Goal: Transaction & Acquisition: Purchase product/service

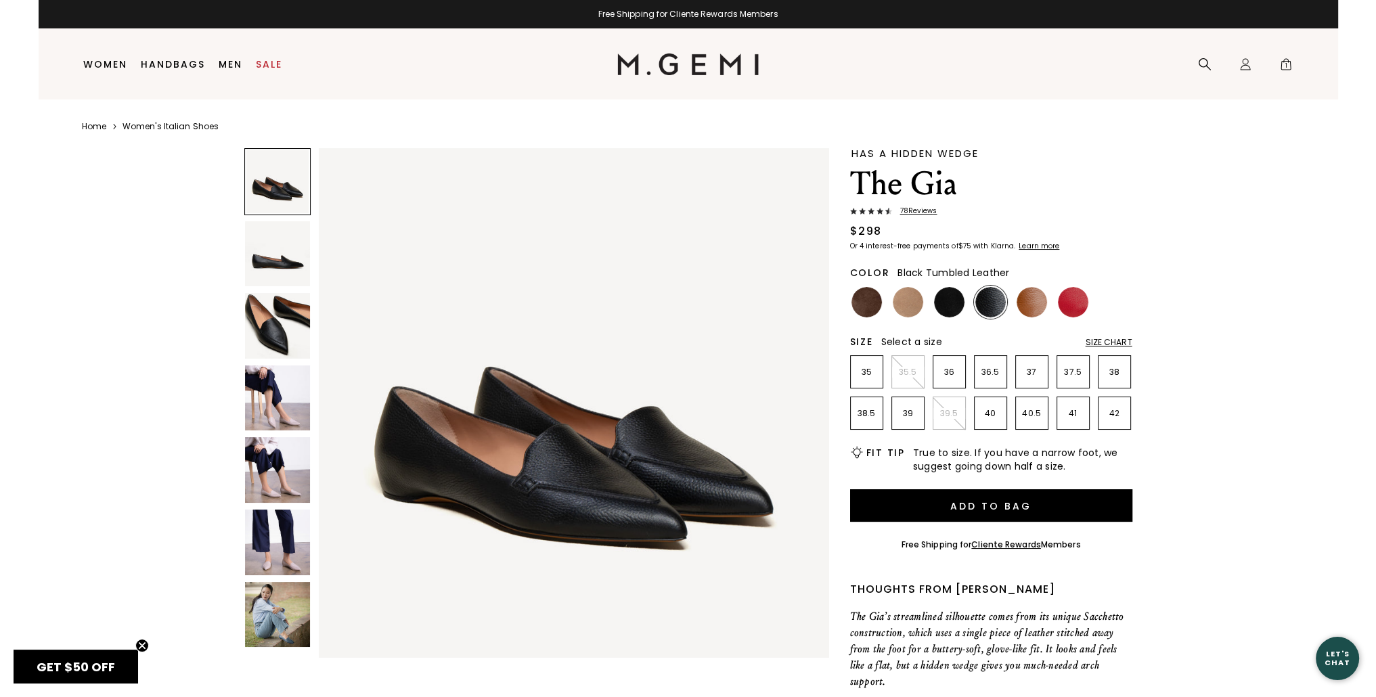
click at [282, 557] on img at bounding box center [278, 543] width 66 height 66
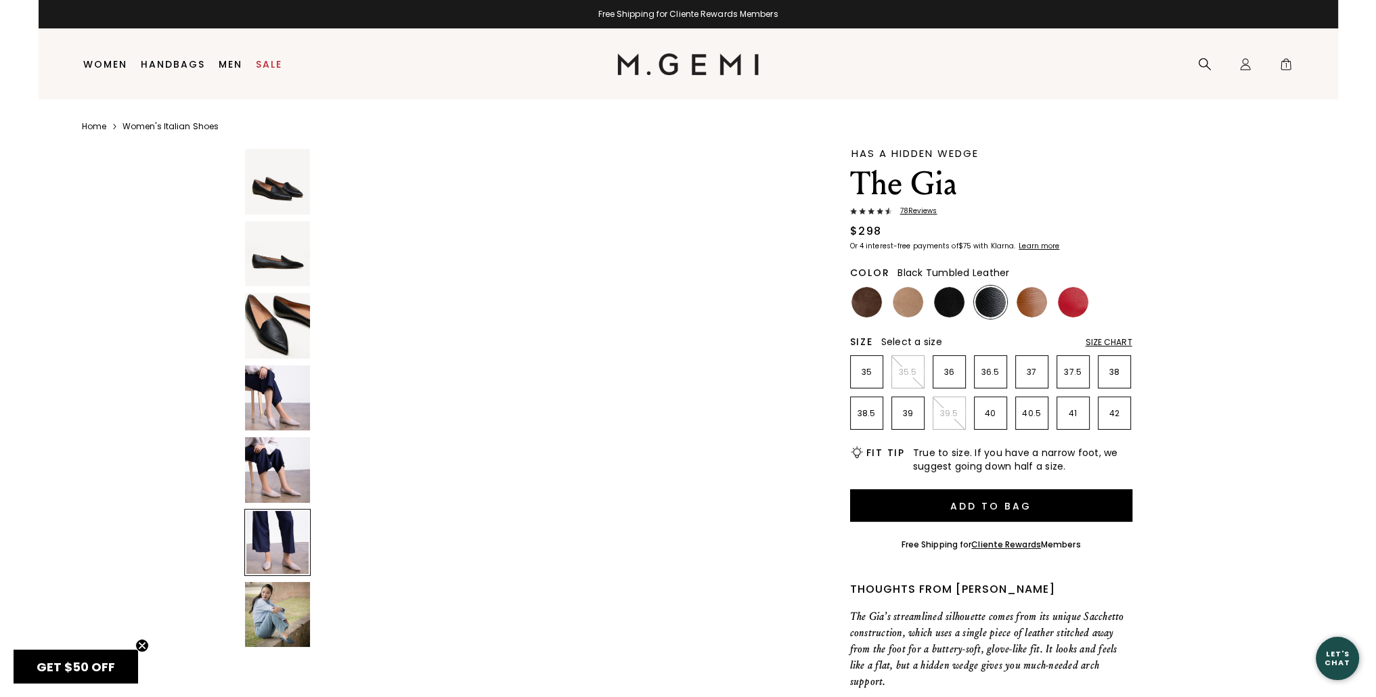
scroll to position [2567, 0]
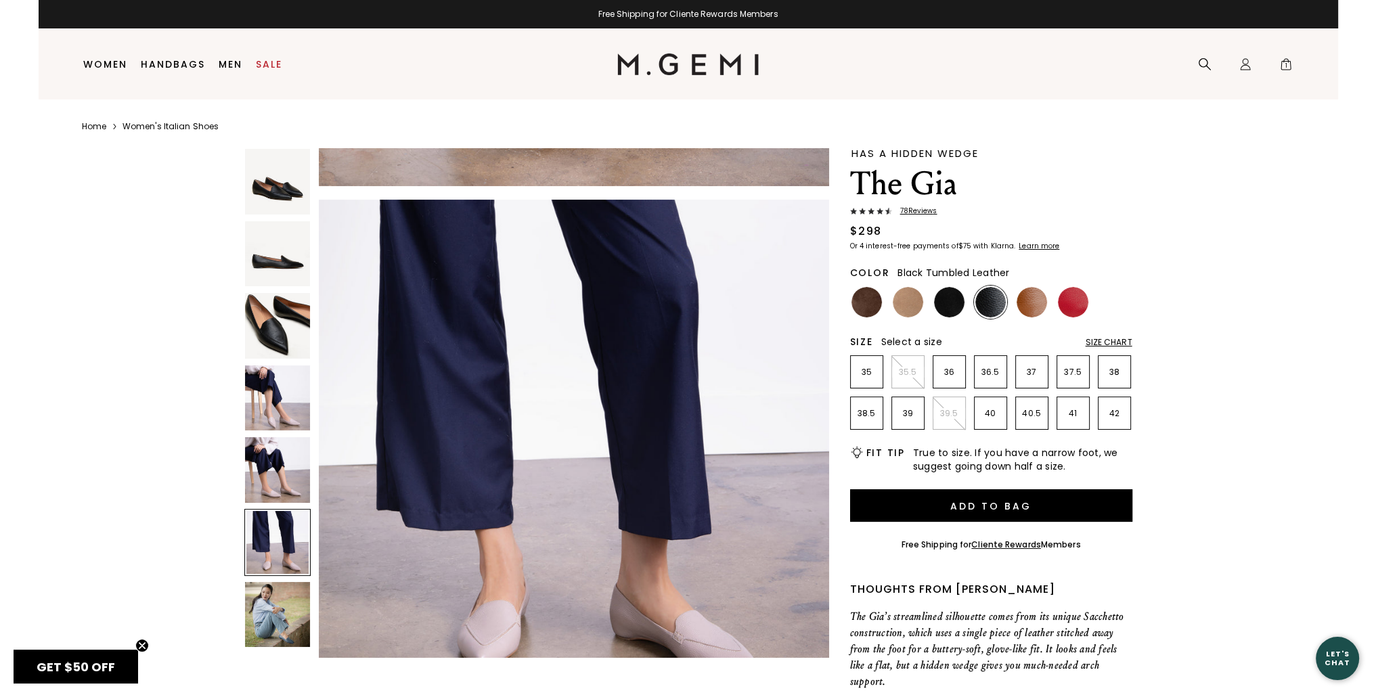
click at [280, 626] on img at bounding box center [278, 615] width 66 height 66
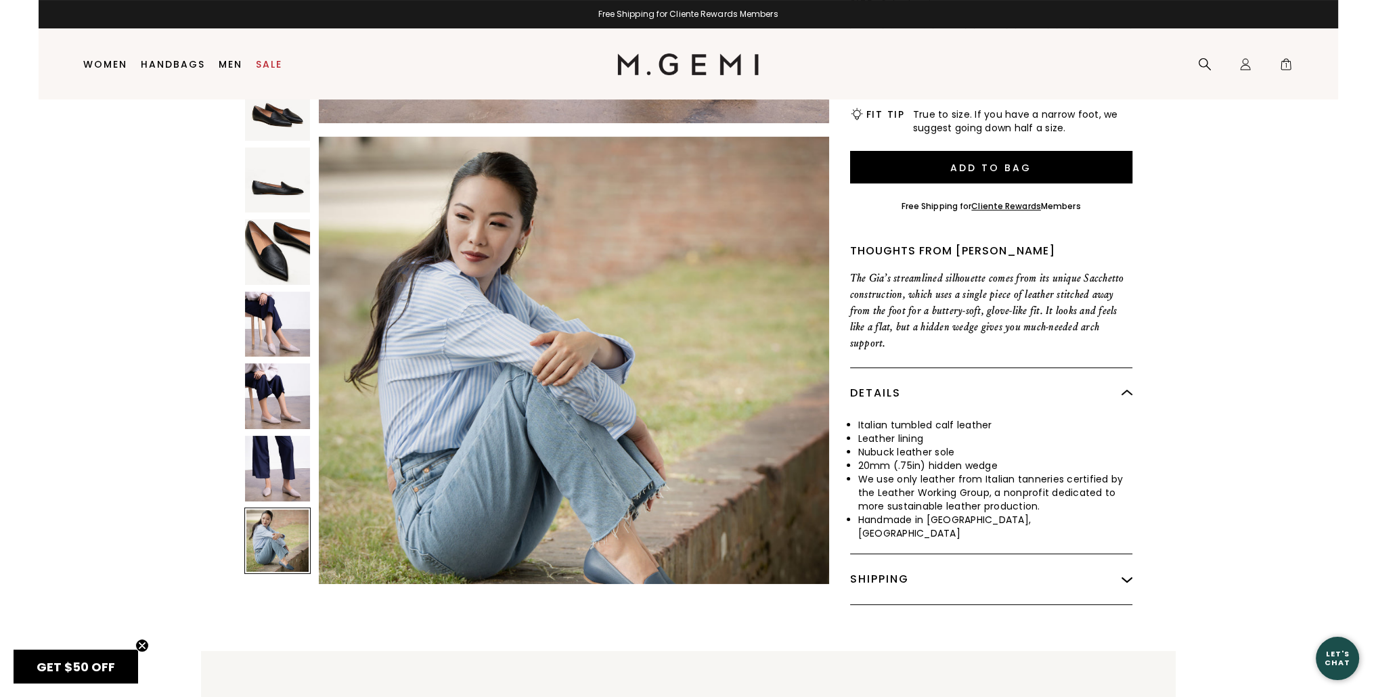
scroll to position [0, 0]
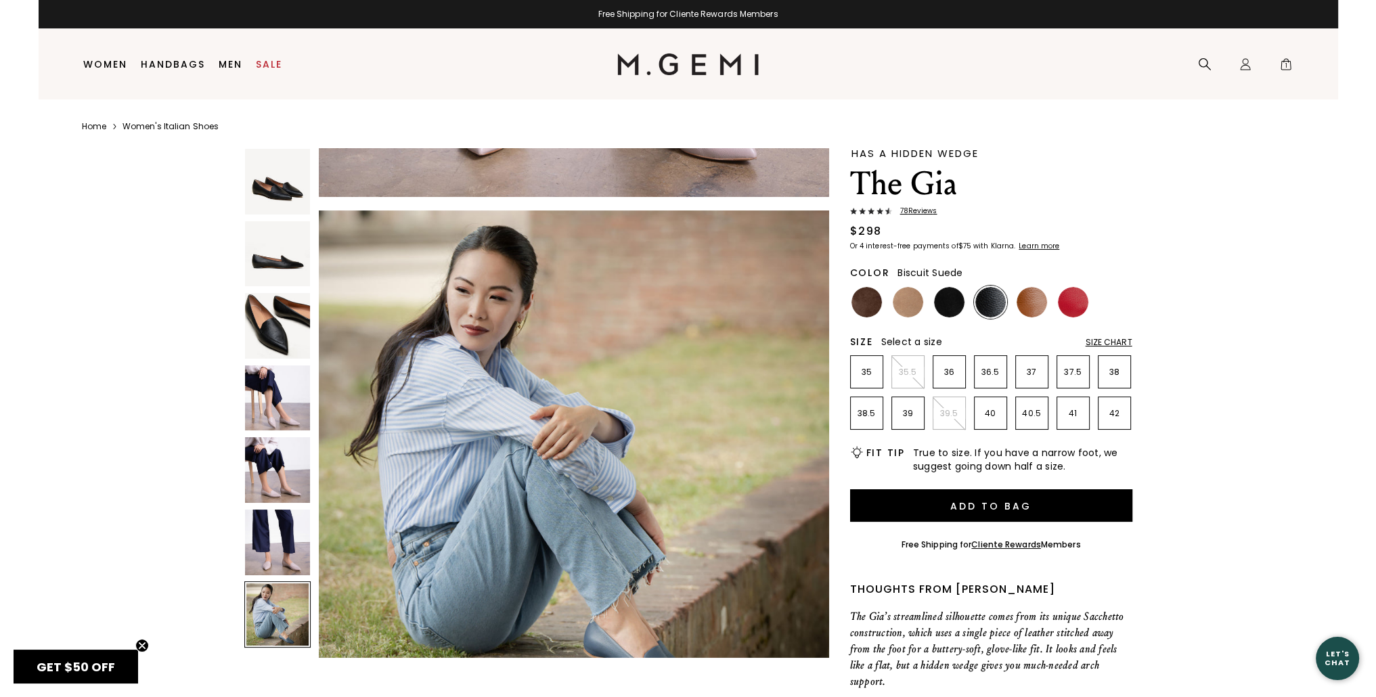
click at [902, 306] on img at bounding box center [908, 302] width 30 height 30
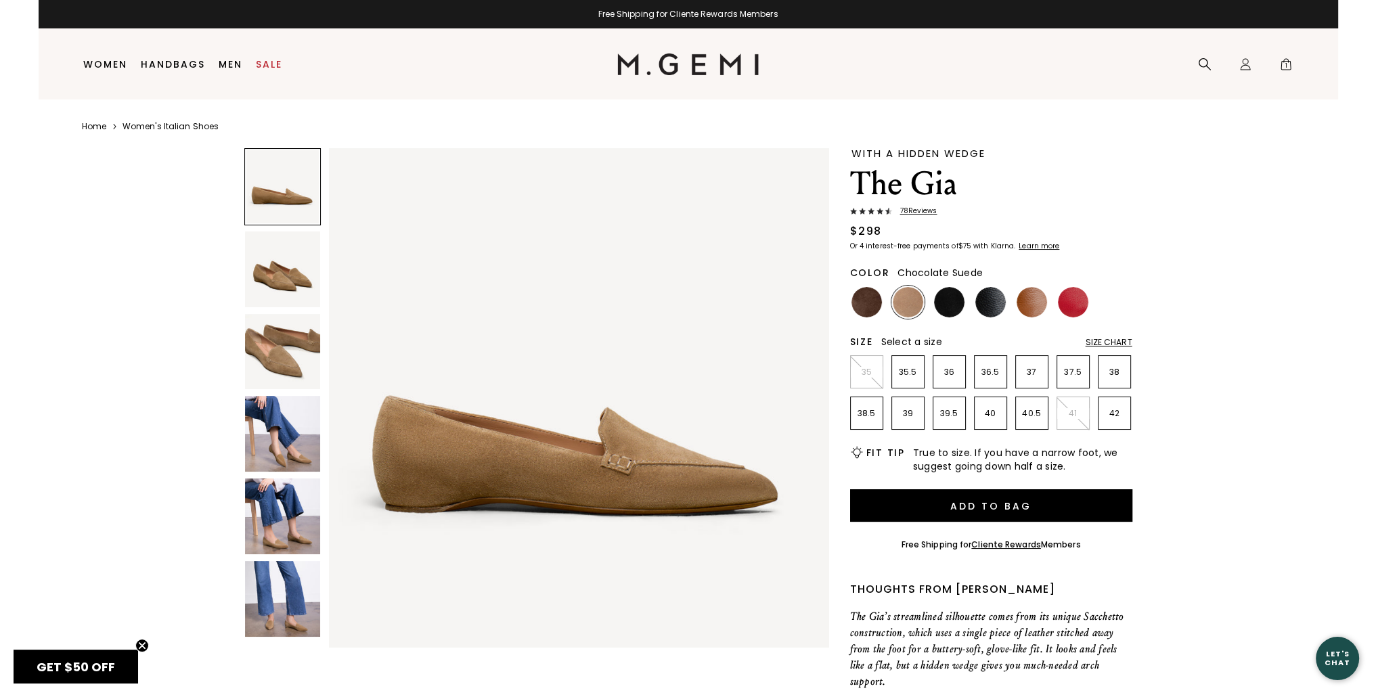
click at [865, 303] on img at bounding box center [867, 302] width 30 height 30
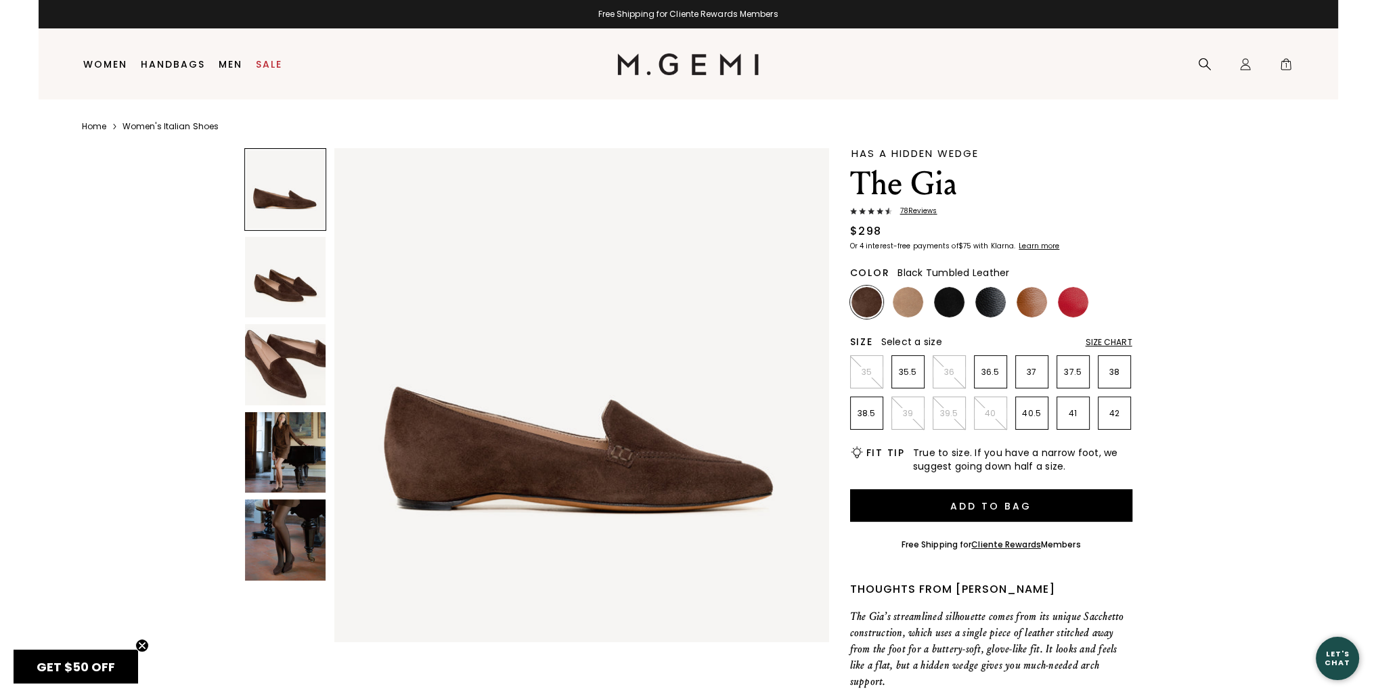
click at [992, 301] on img at bounding box center [991, 302] width 30 height 30
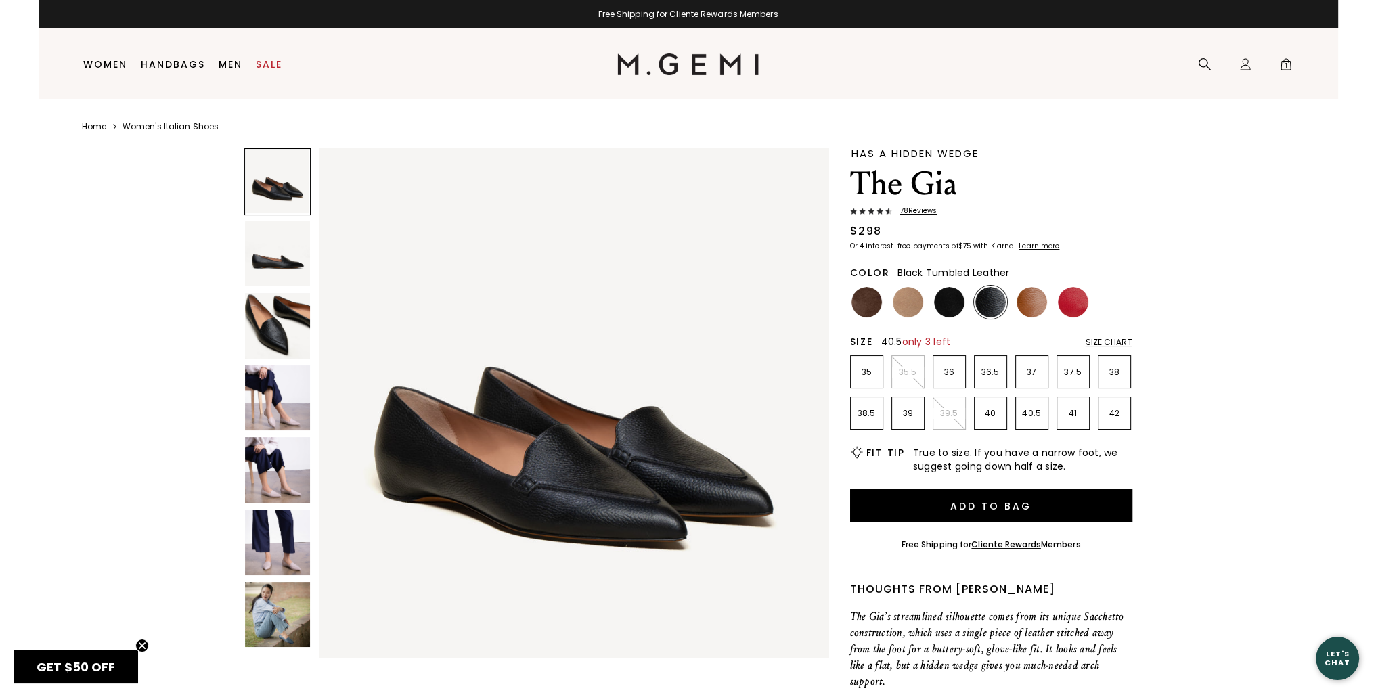
click at [1029, 414] on p "40.5" at bounding box center [1032, 413] width 32 height 11
click at [1286, 64] on span "1" at bounding box center [1287, 67] width 14 height 14
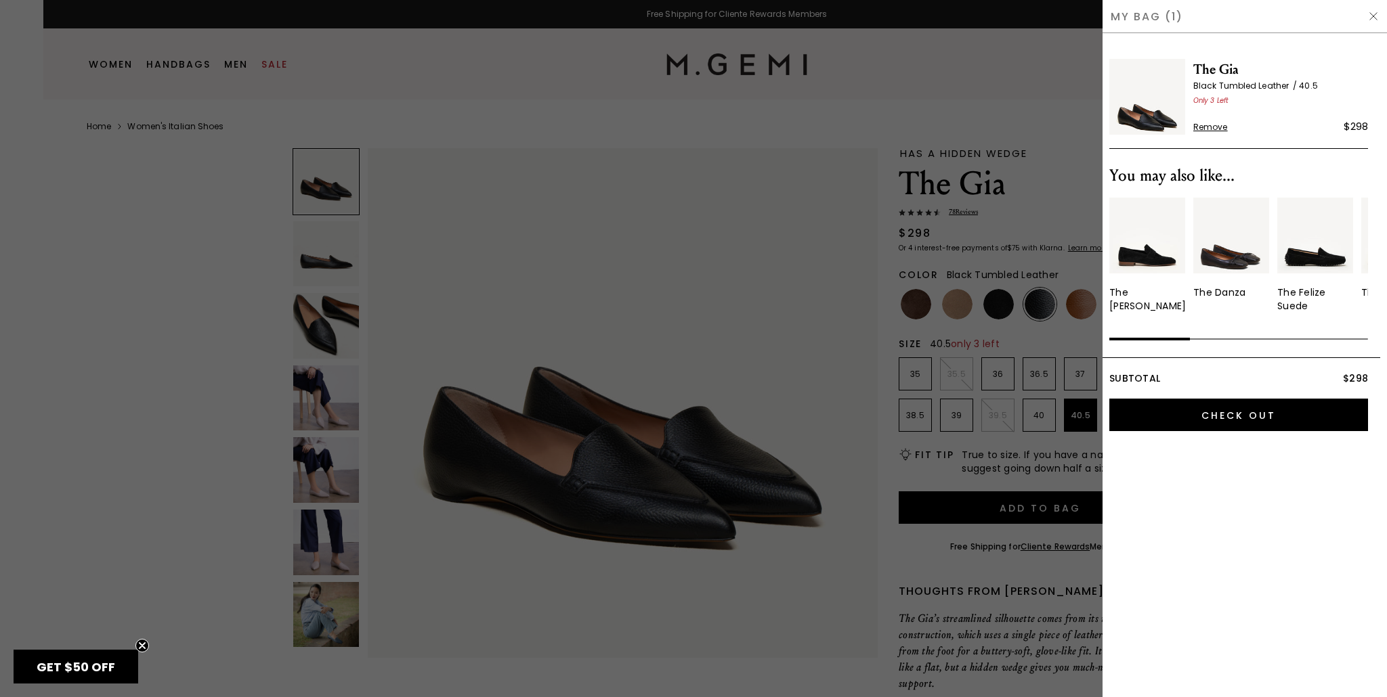
click at [924, 106] on div at bounding box center [693, 348] width 1387 height 697
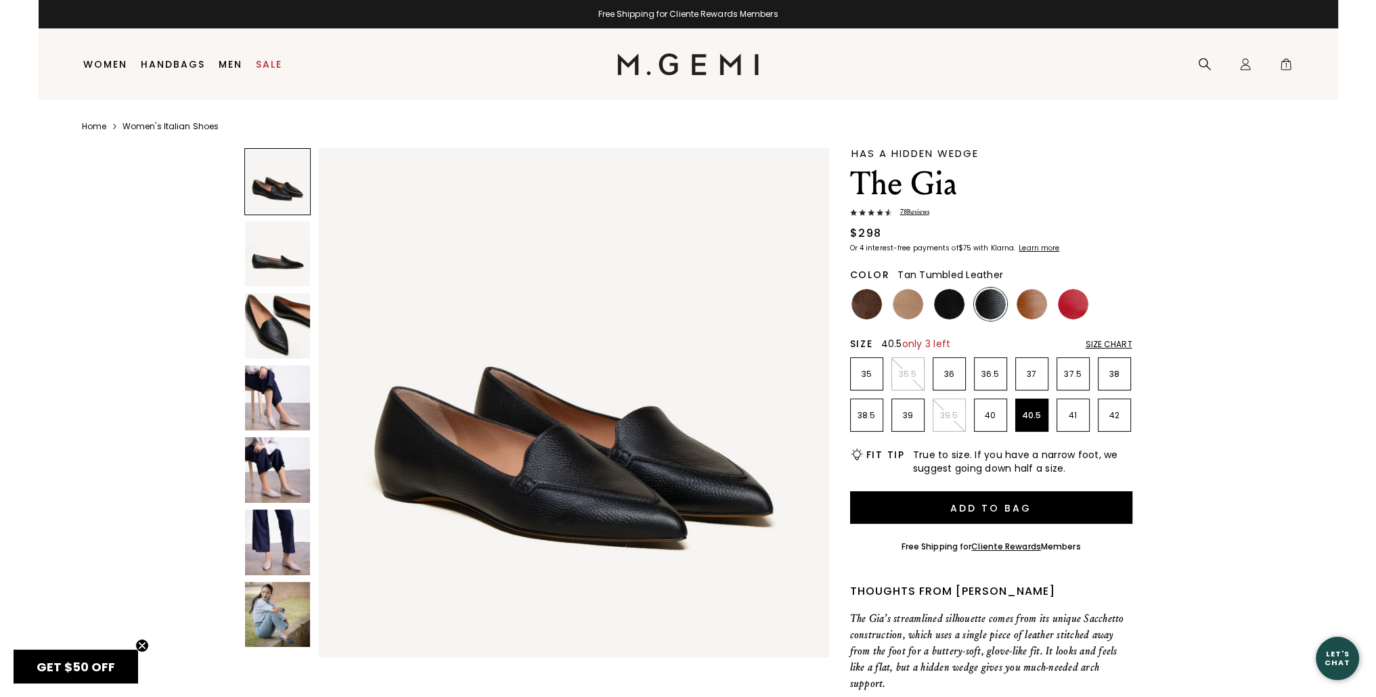
click at [1032, 300] on img at bounding box center [1032, 304] width 30 height 30
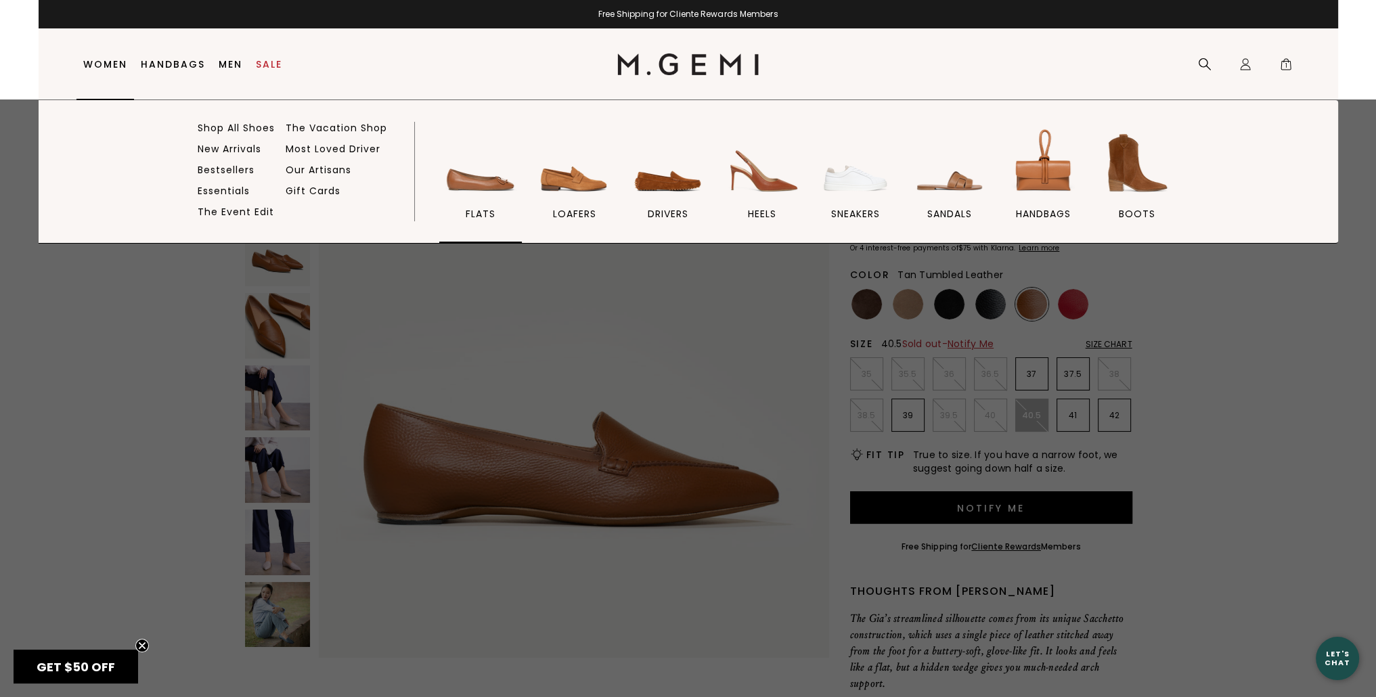
click at [477, 212] on span "flats" at bounding box center [481, 214] width 30 height 12
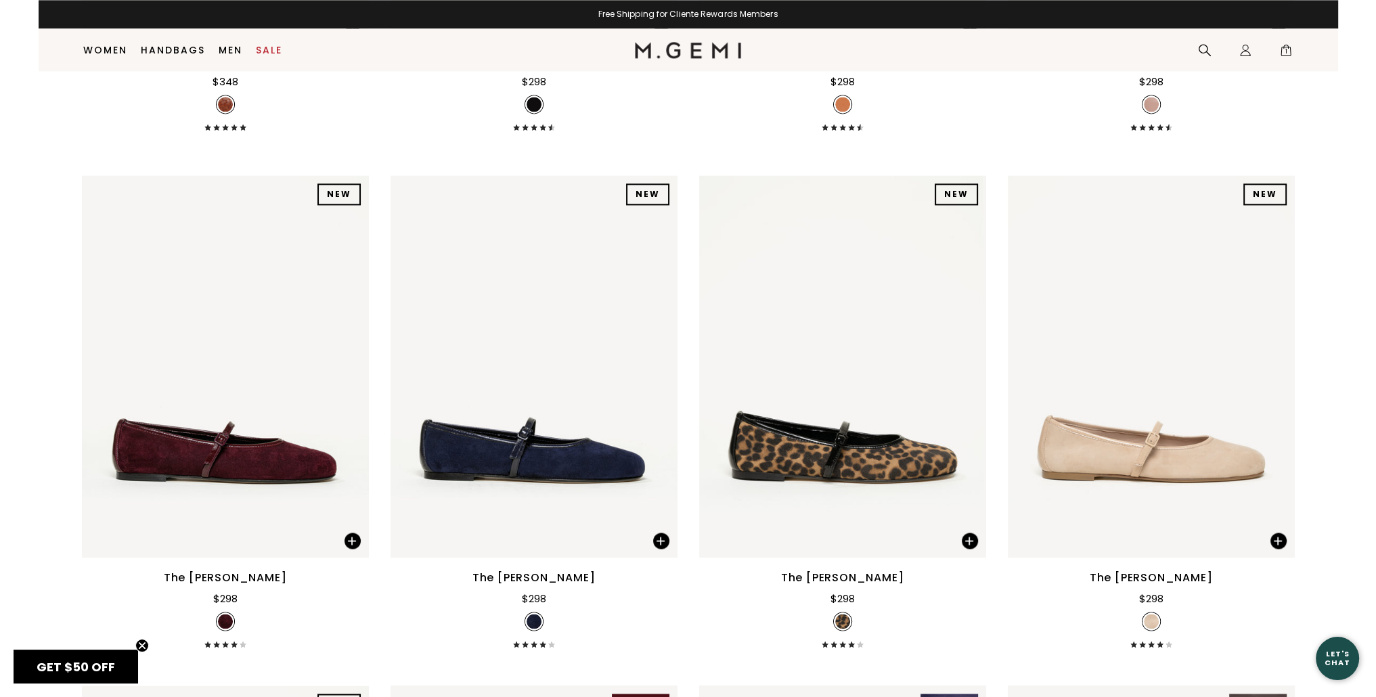
scroll to position [2794, 0]
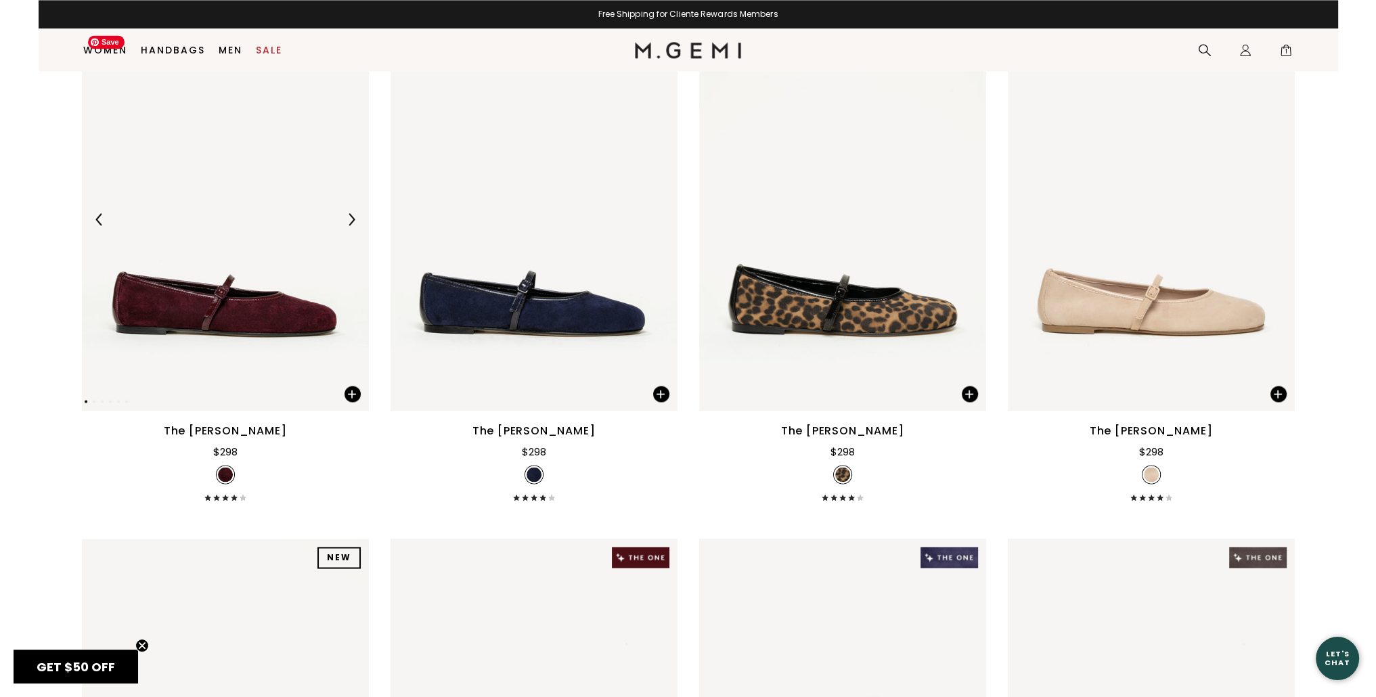
click at [253, 320] on img at bounding box center [225, 219] width 287 height 383
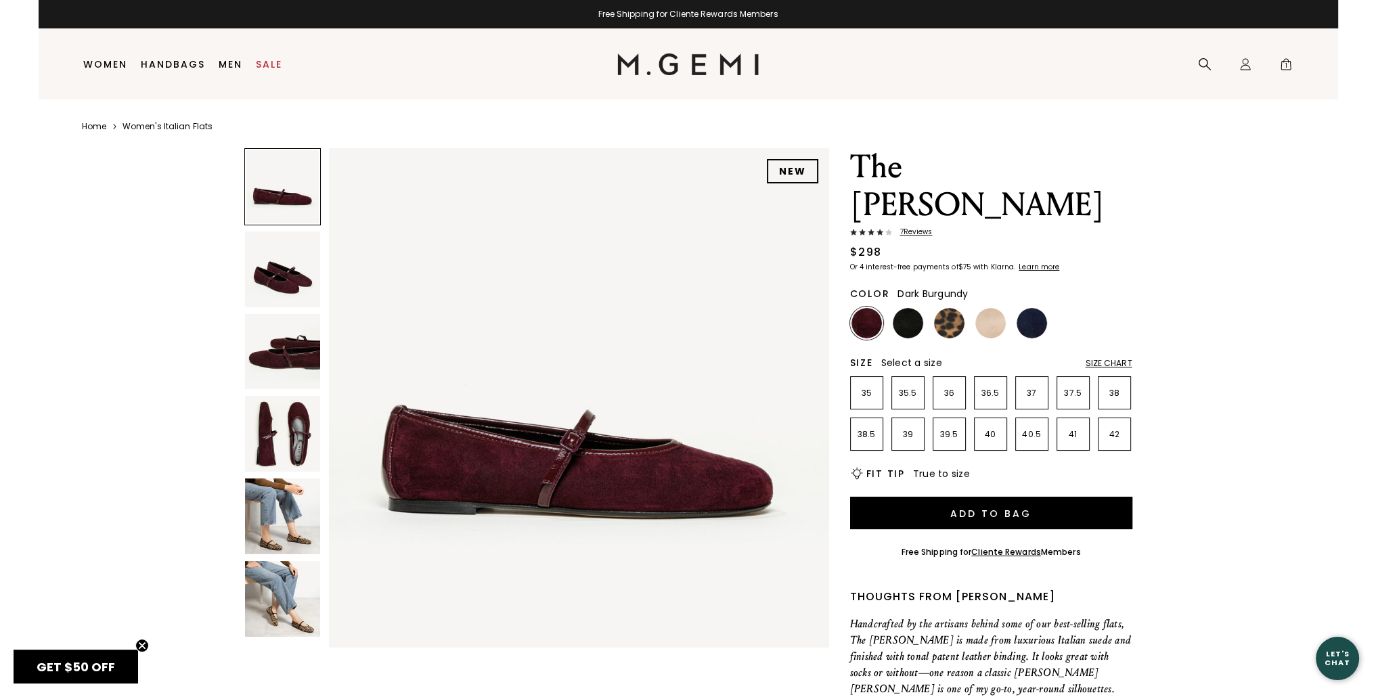
click at [295, 431] on img at bounding box center [283, 434] width 76 height 76
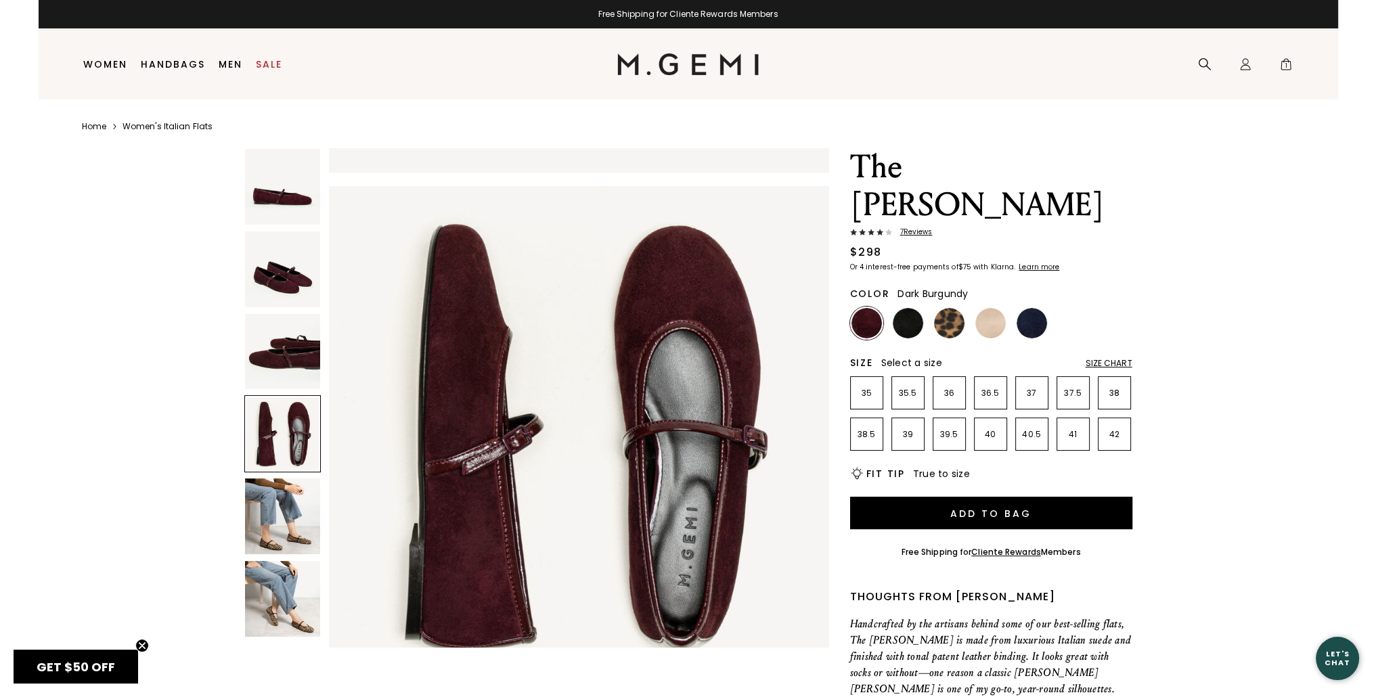
scroll to position [1508, 0]
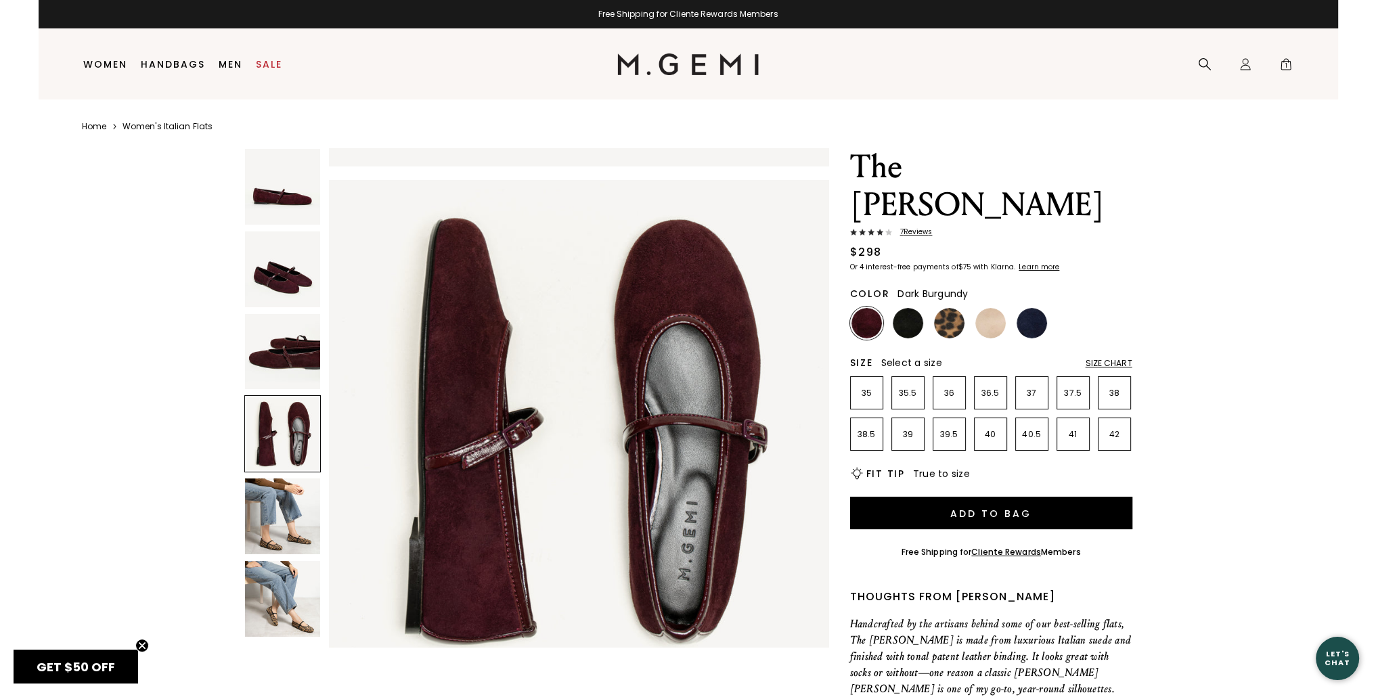
click at [296, 538] on img at bounding box center [283, 517] width 76 height 76
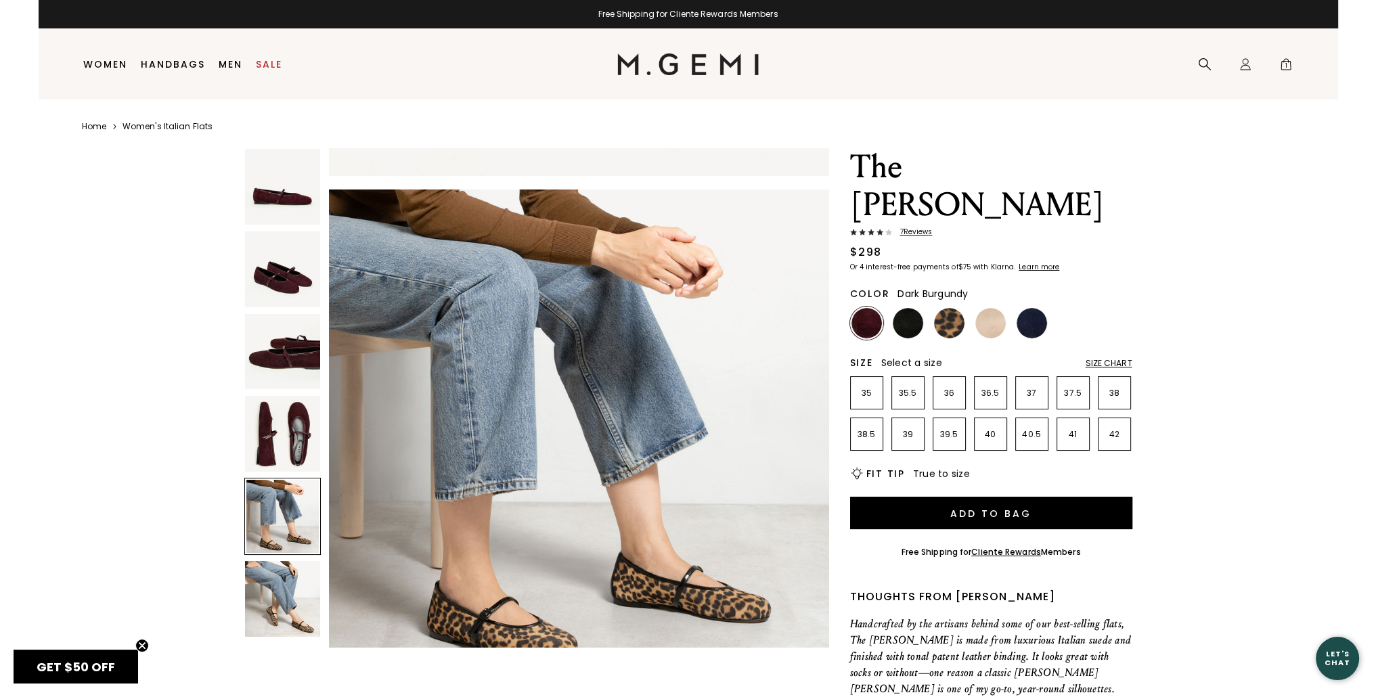
click at [296, 616] on img at bounding box center [283, 599] width 76 height 76
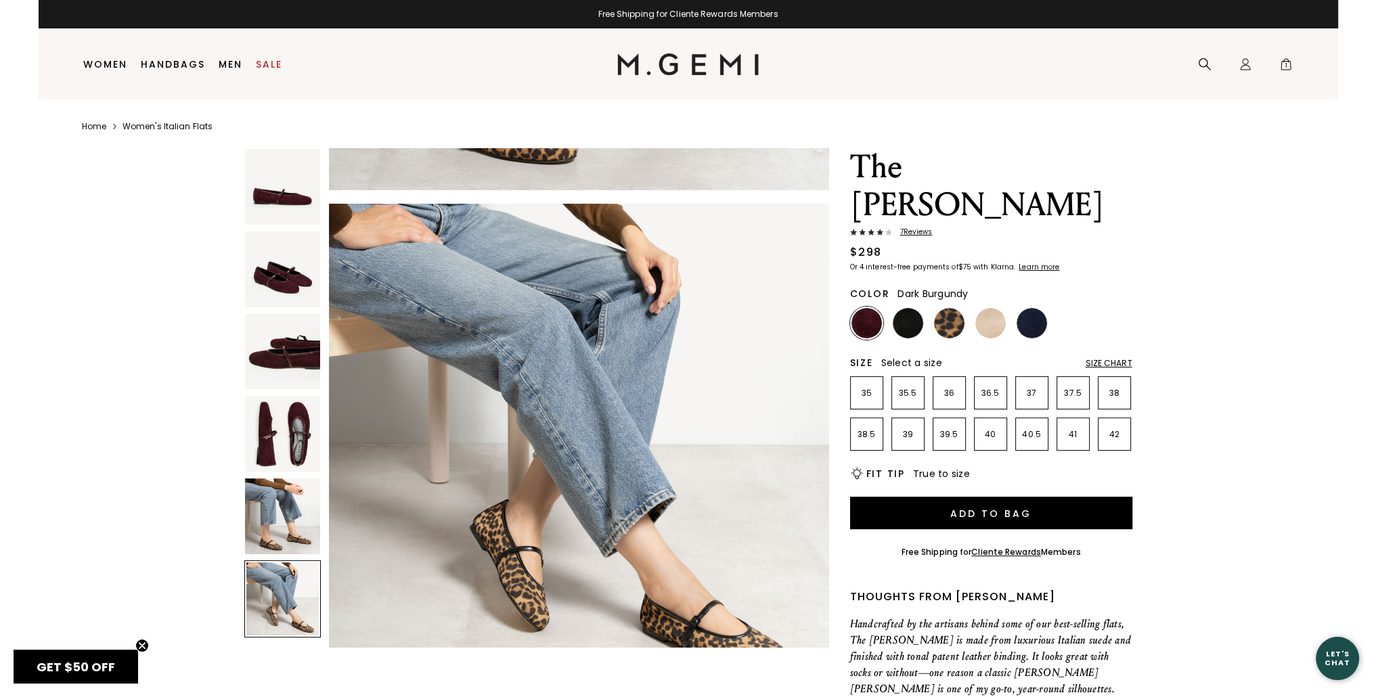
scroll to position [2515, 0]
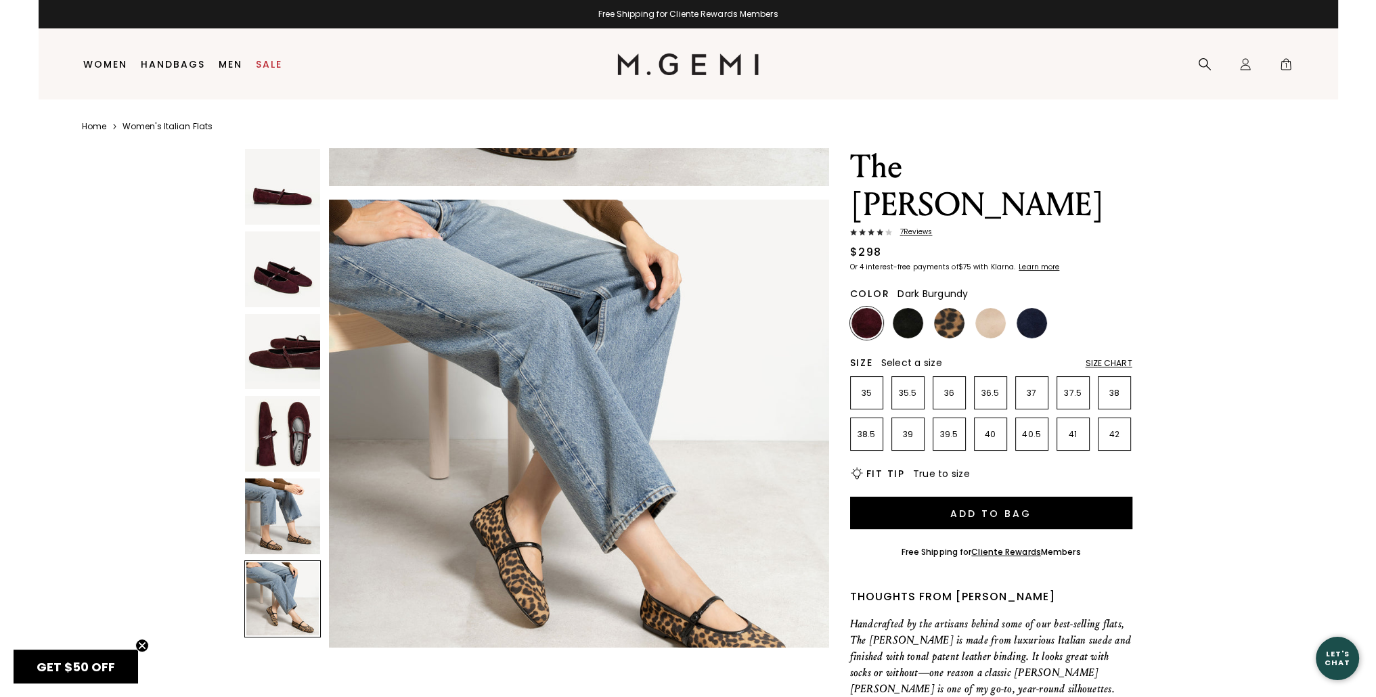
click at [286, 448] on img at bounding box center [283, 434] width 76 height 76
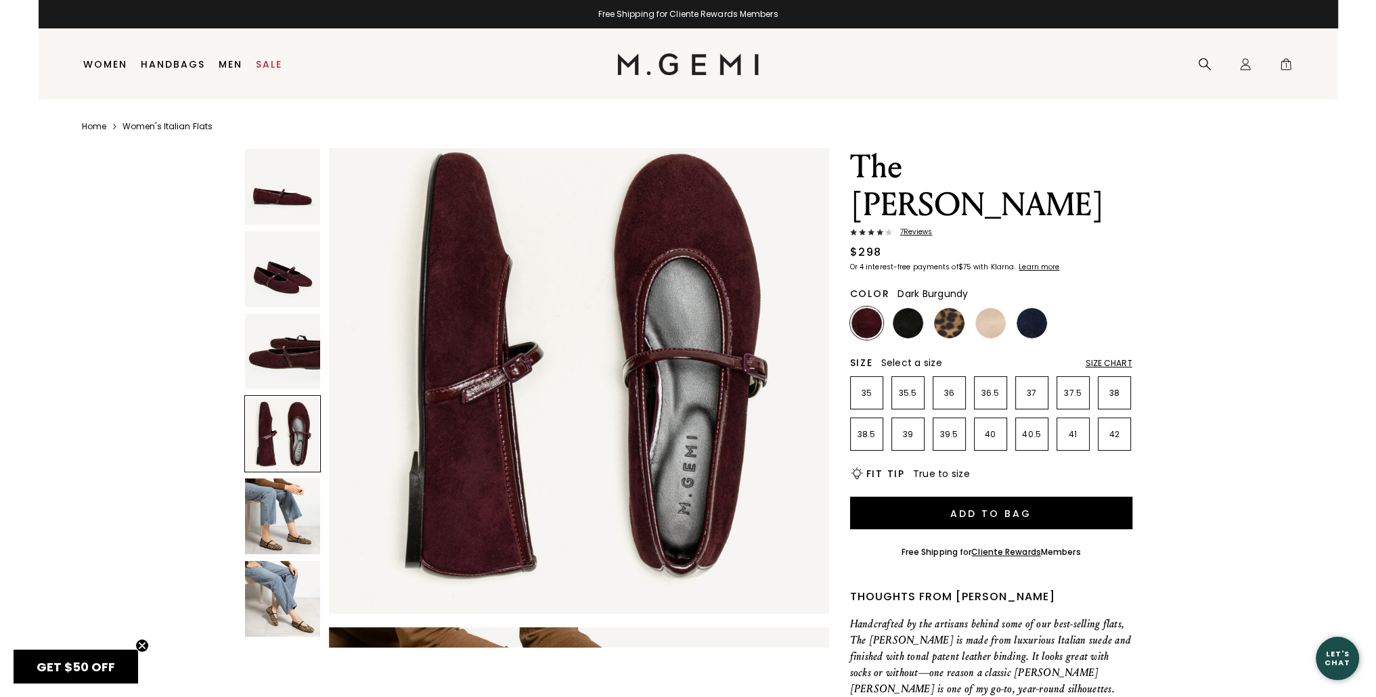
scroll to position [1508, 0]
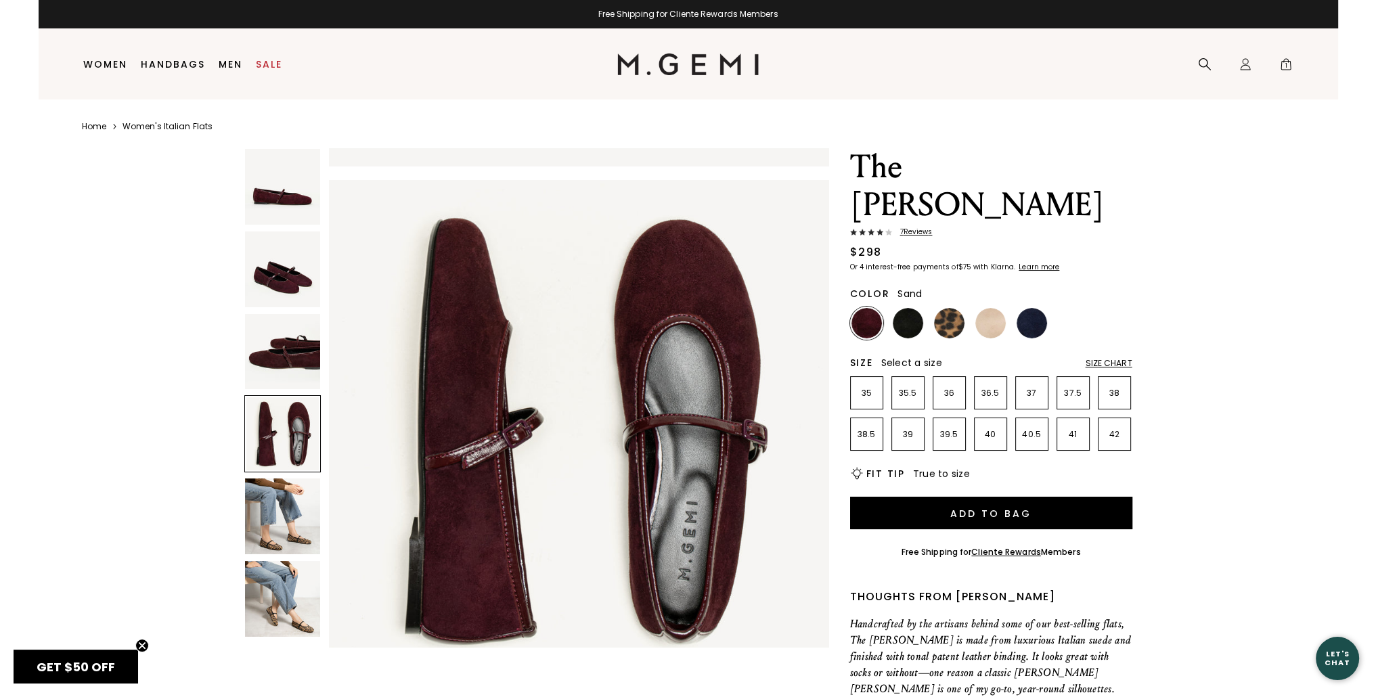
click at [988, 308] on img at bounding box center [991, 323] width 30 height 30
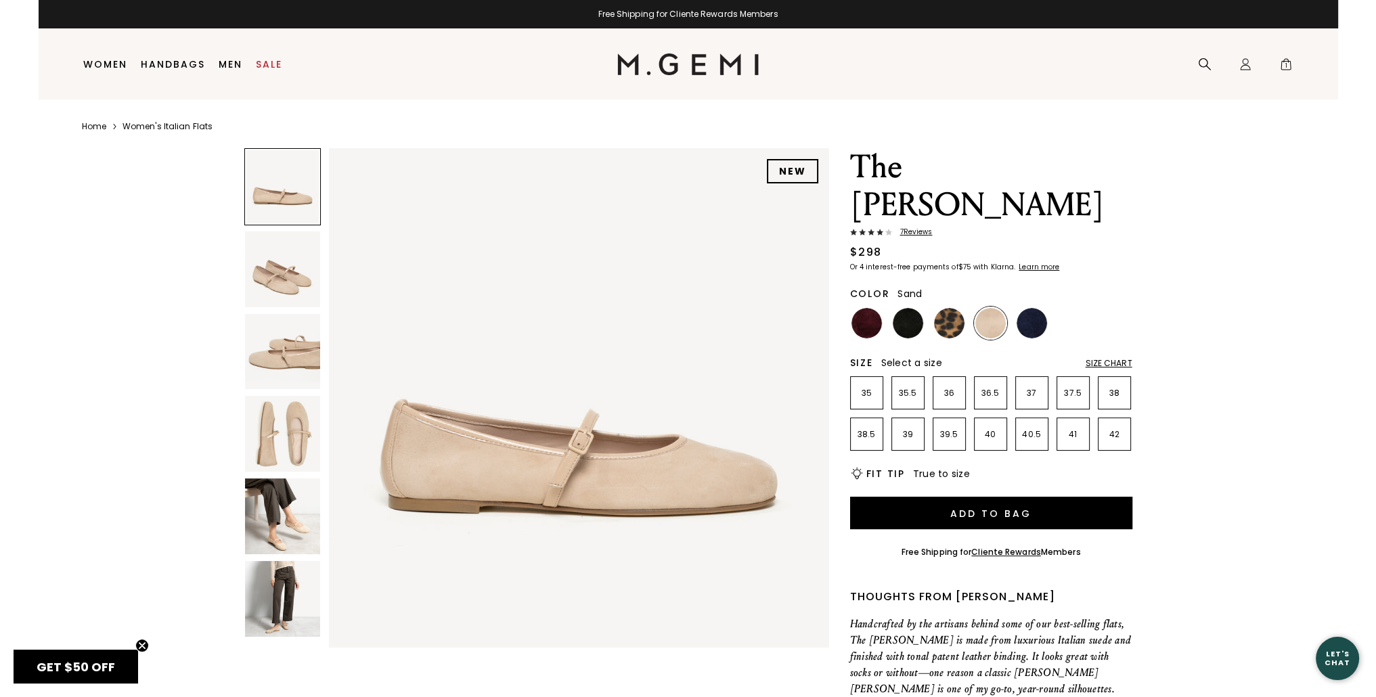
click at [286, 529] on img at bounding box center [283, 517] width 76 height 76
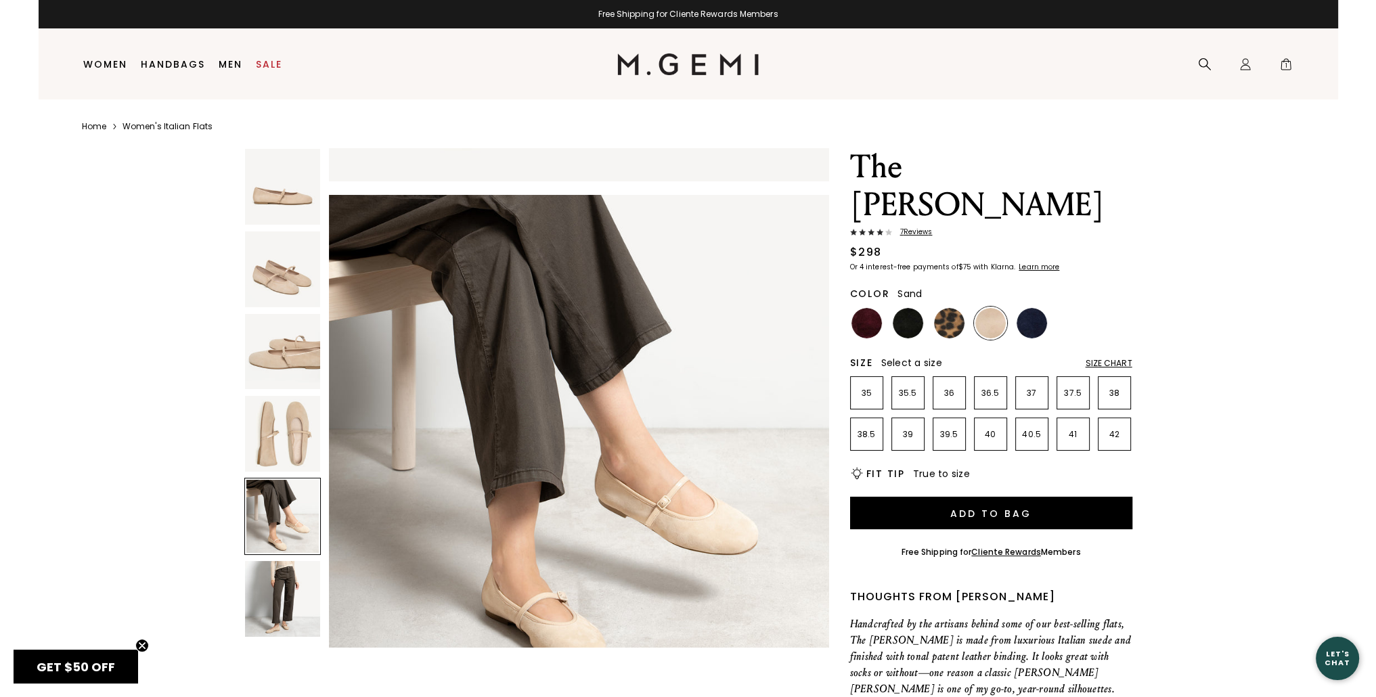
scroll to position [2012, 0]
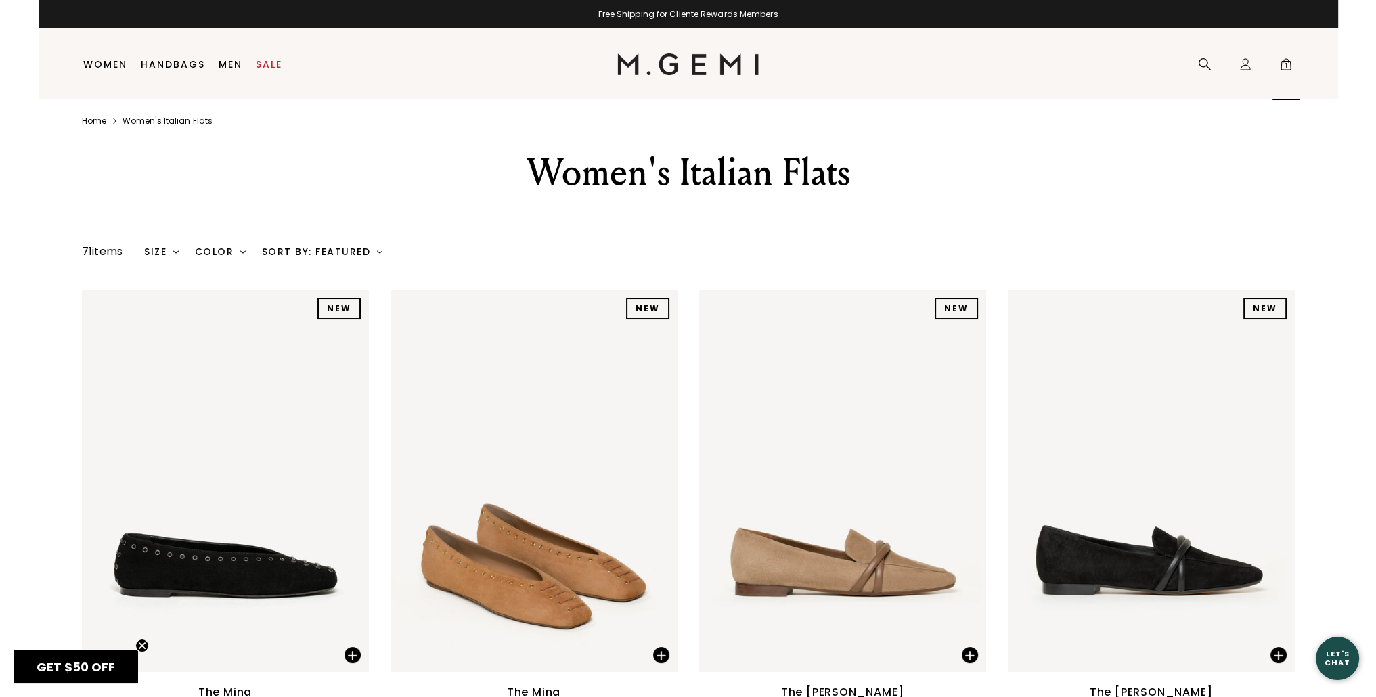
click at [1286, 66] on span "1" at bounding box center [1287, 67] width 14 height 14
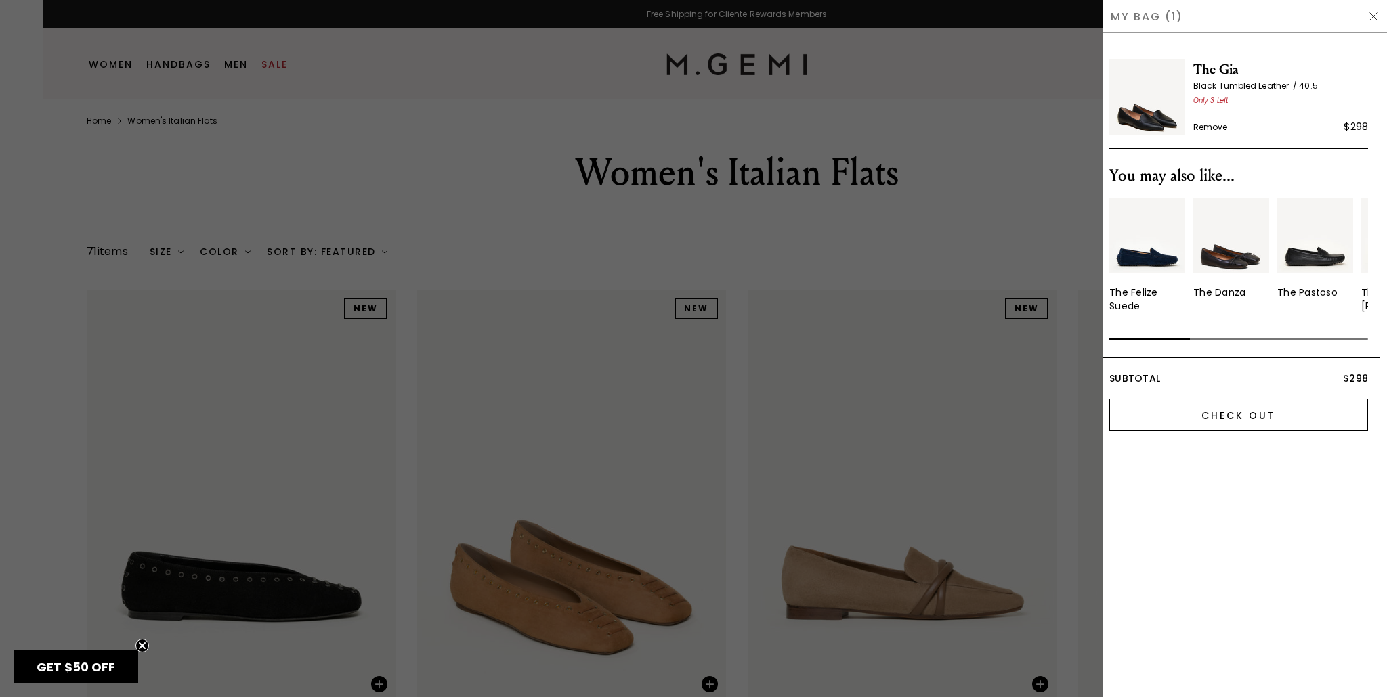
click at [1241, 424] on input "Check Out" at bounding box center [1238, 415] width 259 height 32
